Goal: Task Accomplishment & Management: Use online tool/utility

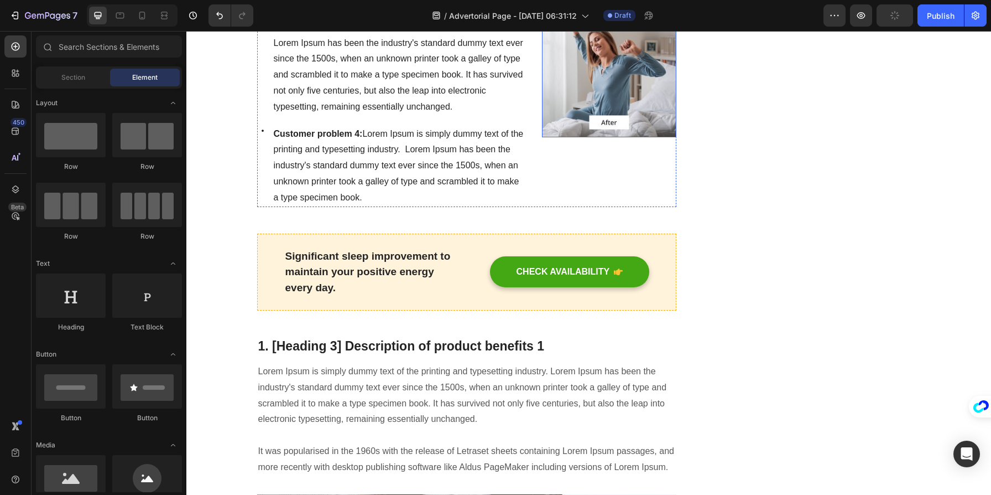
scroll to position [878, 0]
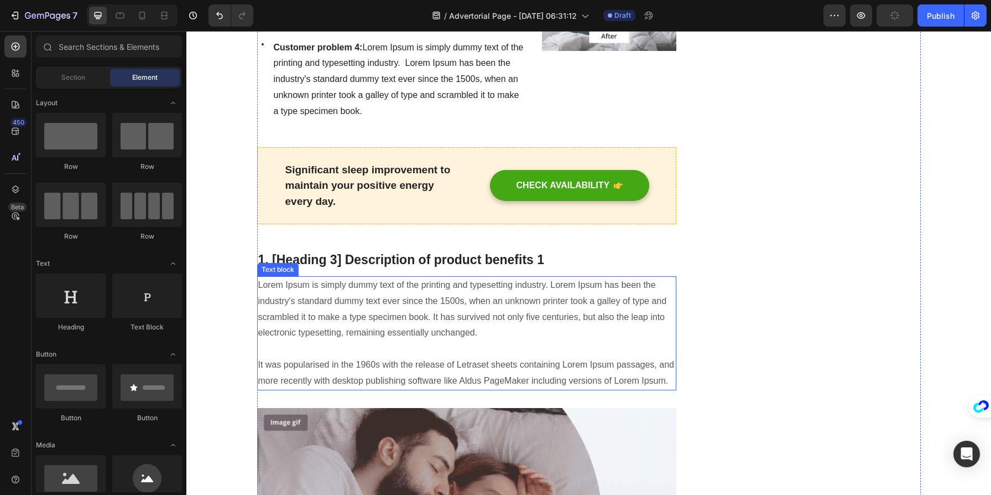
click at [459, 296] on p "Lorem Ipsum is simply dummy text of the printing and typesetting industry. Lore…" at bounding box center [467, 333] width 418 height 112
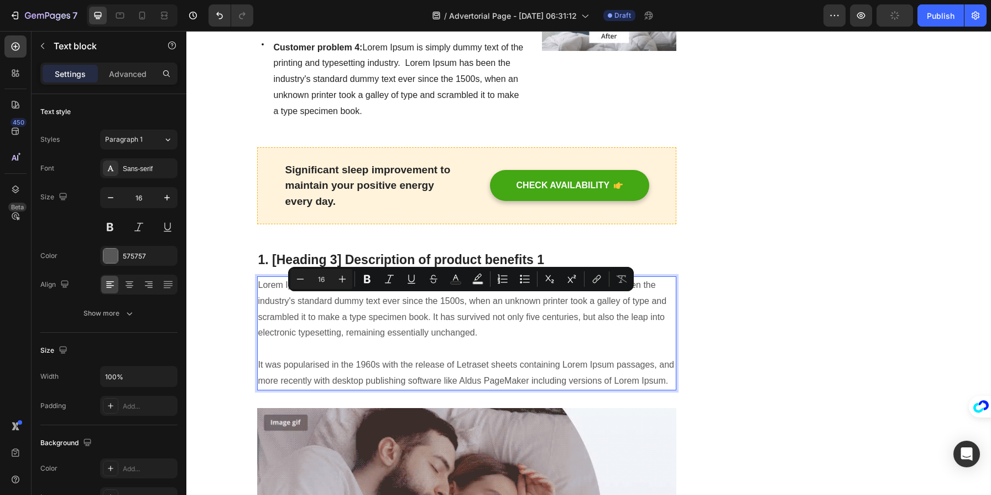
click at [508, 320] on p "Lorem Ipsum is simply dummy text of the printing and typesetting industry. Lore…" at bounding box center [467, 333] width 418 height 112
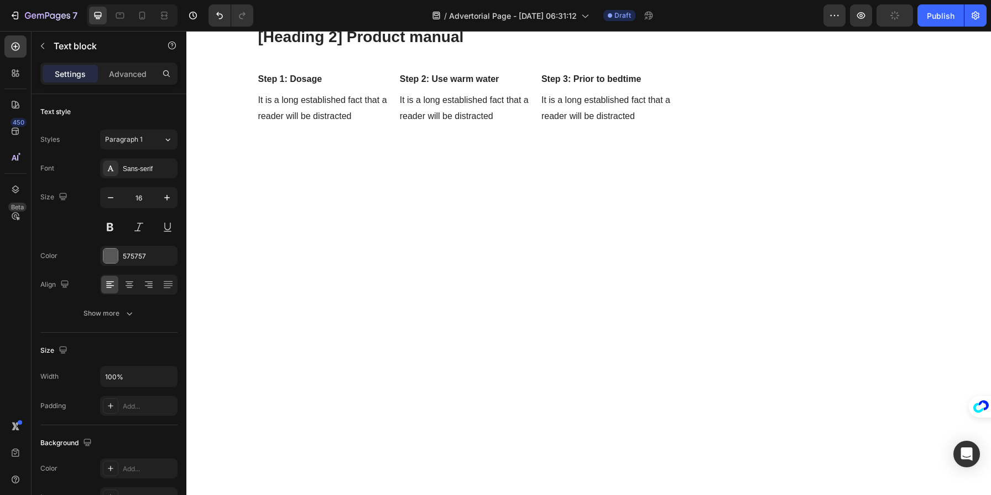
scroll to position [3266, 0]
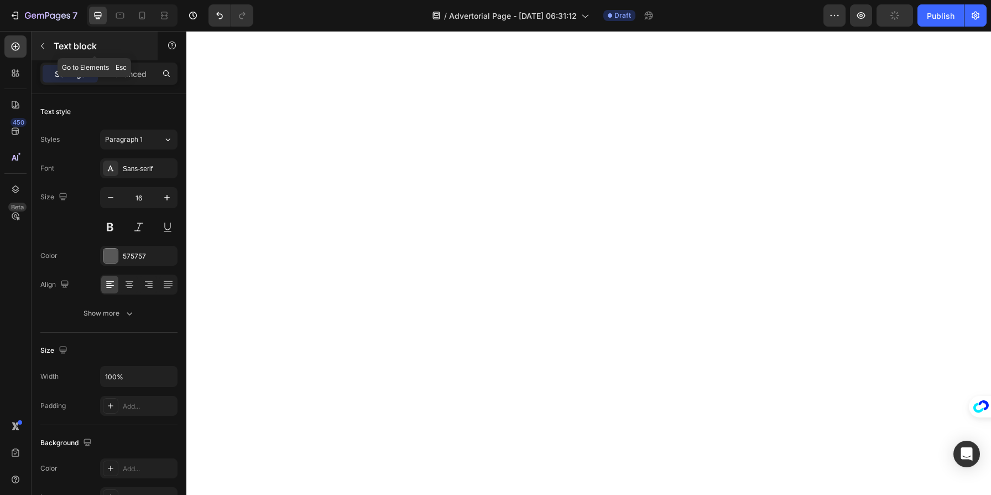
click at [40, 47] on icon "button" at bounding box center [42, 45] width 9 height 9
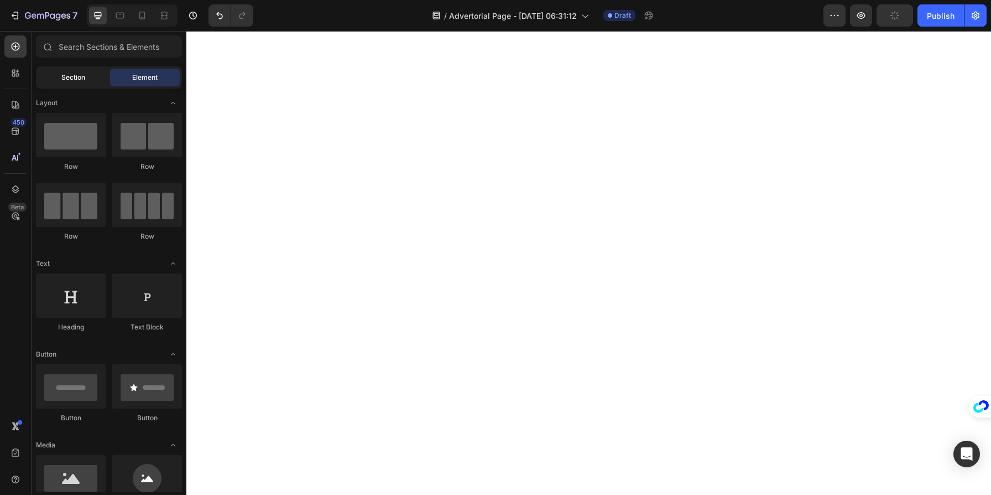
click at [91, 77] on div "Section" at bounding box center [73, 78] width 70 height 18
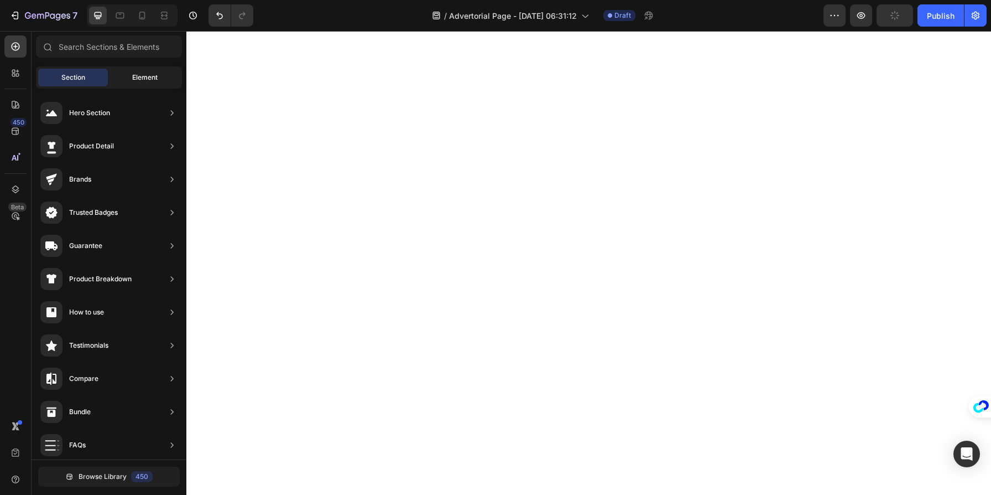
click at [169, 81] on div "Element" at bounding box center [145, 78] width 70 height 18
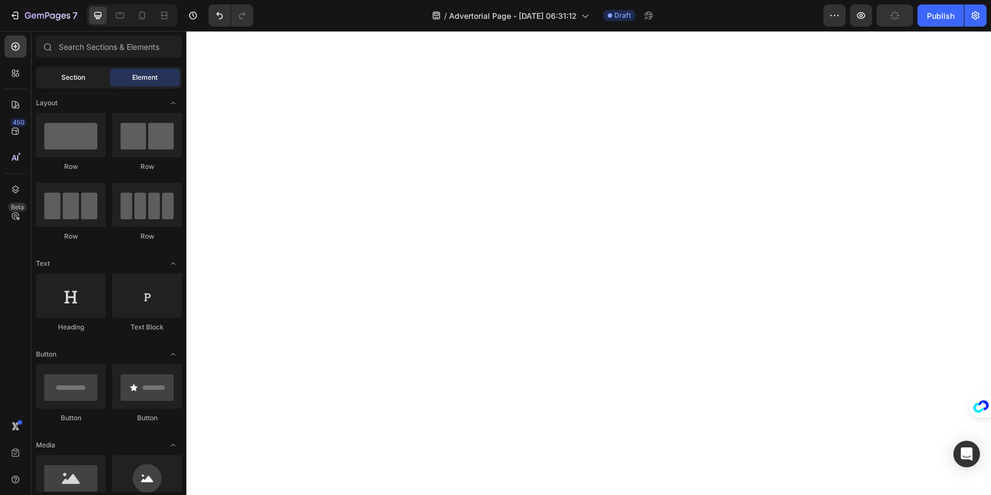
click at [98, 78] on div "Section" at bounding box center [73, 78] width 70 height 18
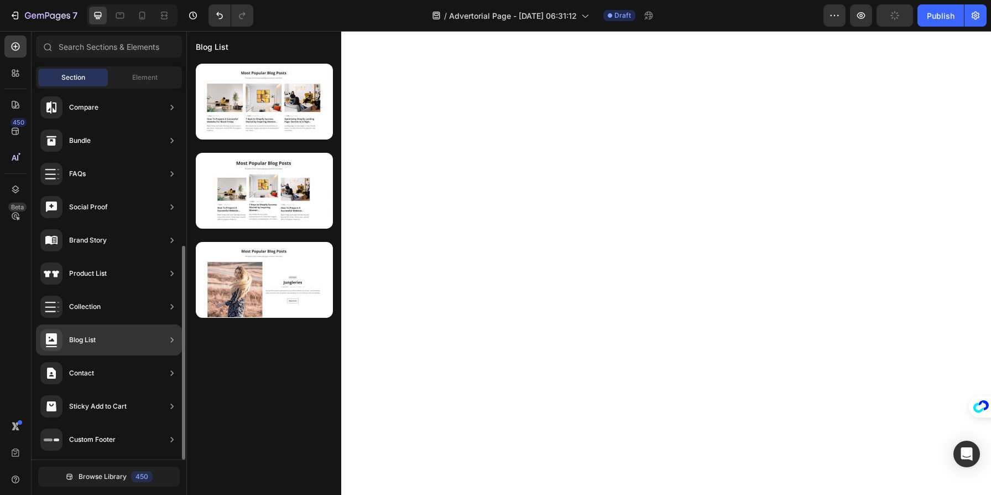
scroll to position [0, 0]
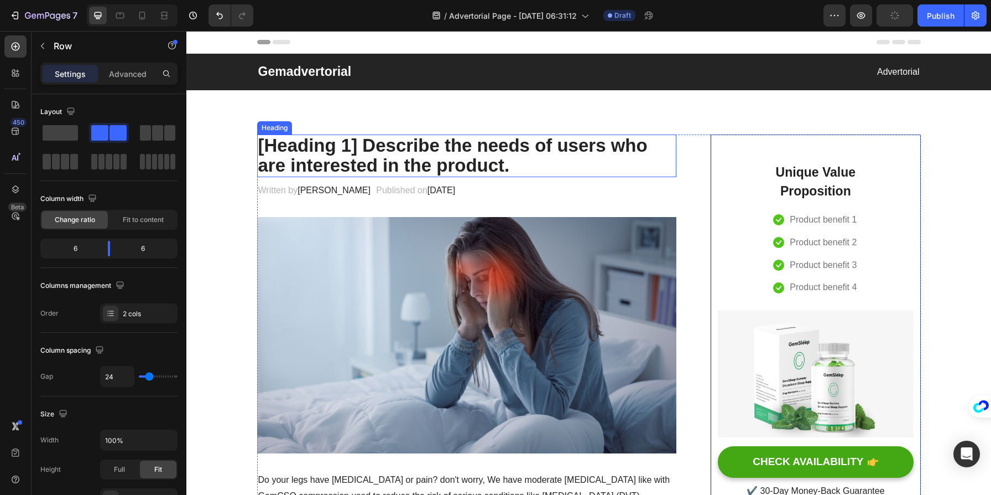
click at [326, 164] on p "[Heading 1] Describe the needs of users who are interested in the product." at bounding box center [467, 156] width 418 height 40
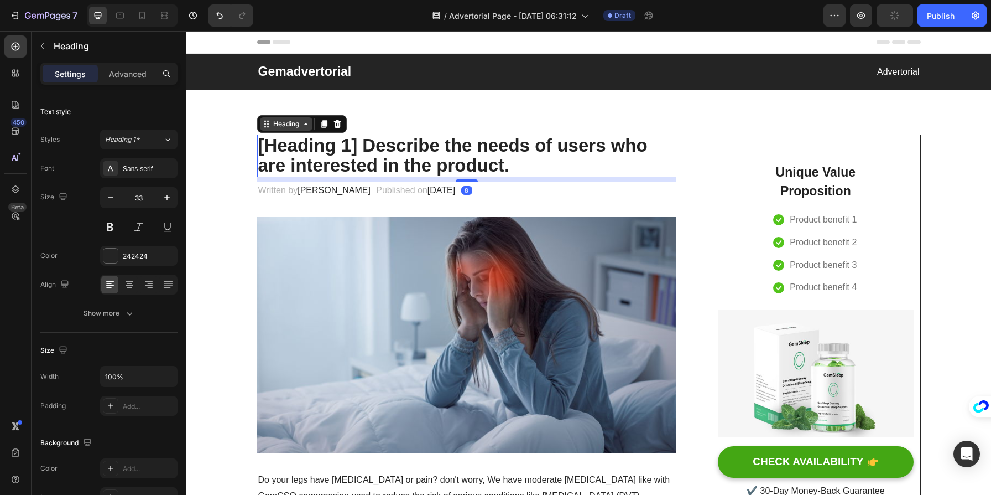
click at [271, 121] on div "Heading" at bounding box center [286, 124] width 30 height 10
